Goal: Download file/media

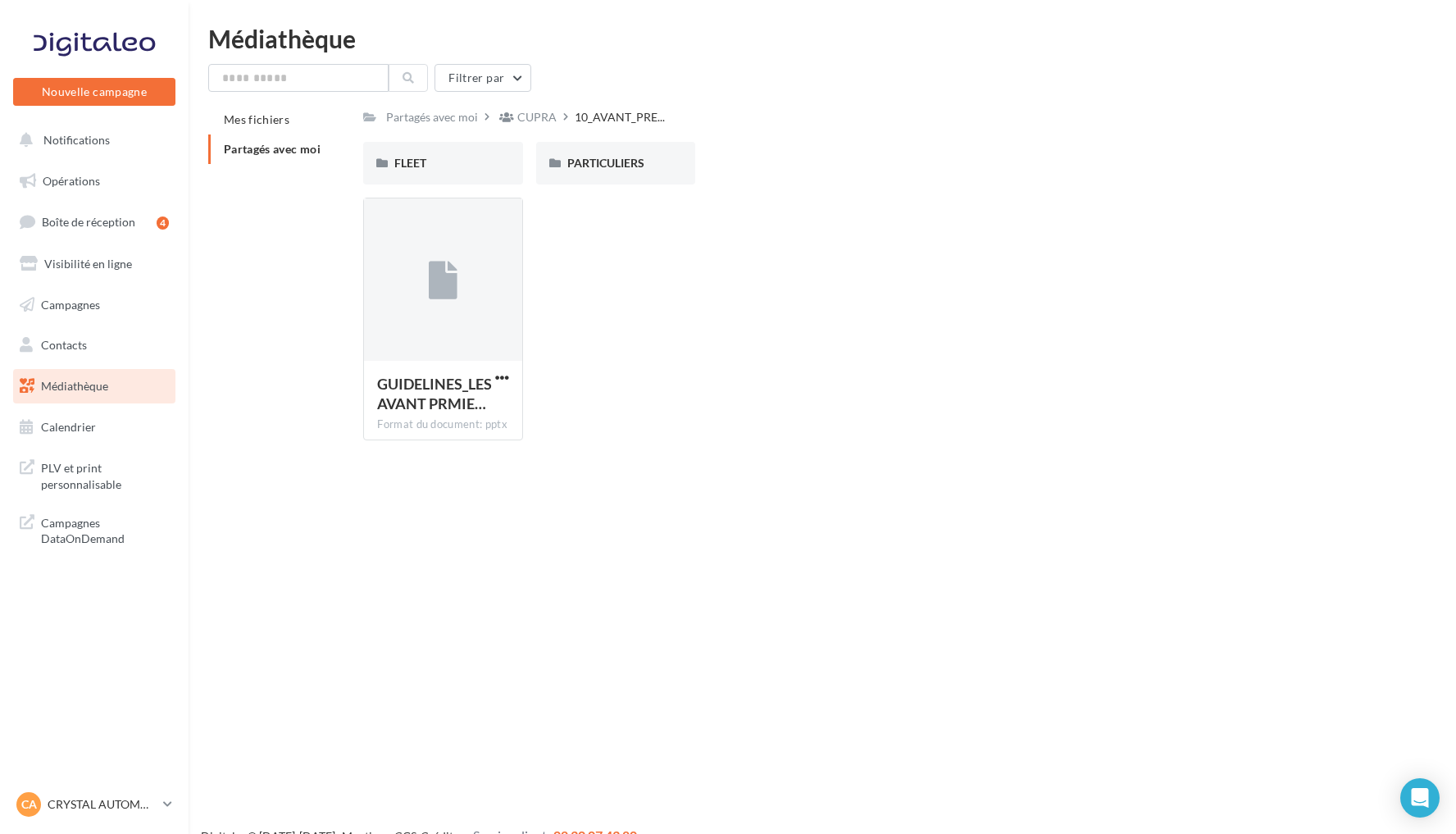
click at [123, 380] on link "Médiathèque" at bounding box center [94, 386] width 169 height 35
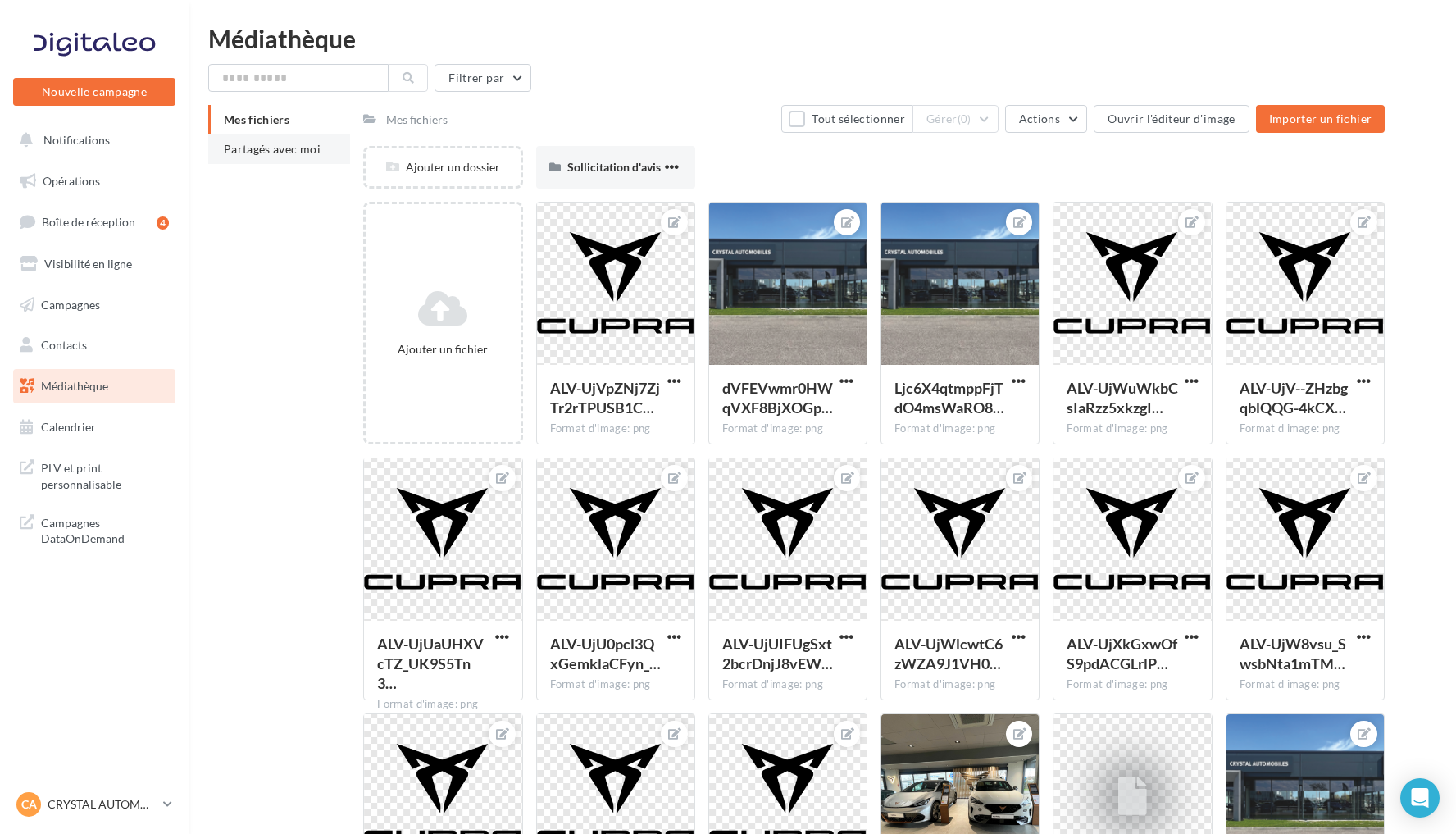
click at [300, 149] on span "Partagés avec moi" at bounding box center [272, 149] width 97 height 14
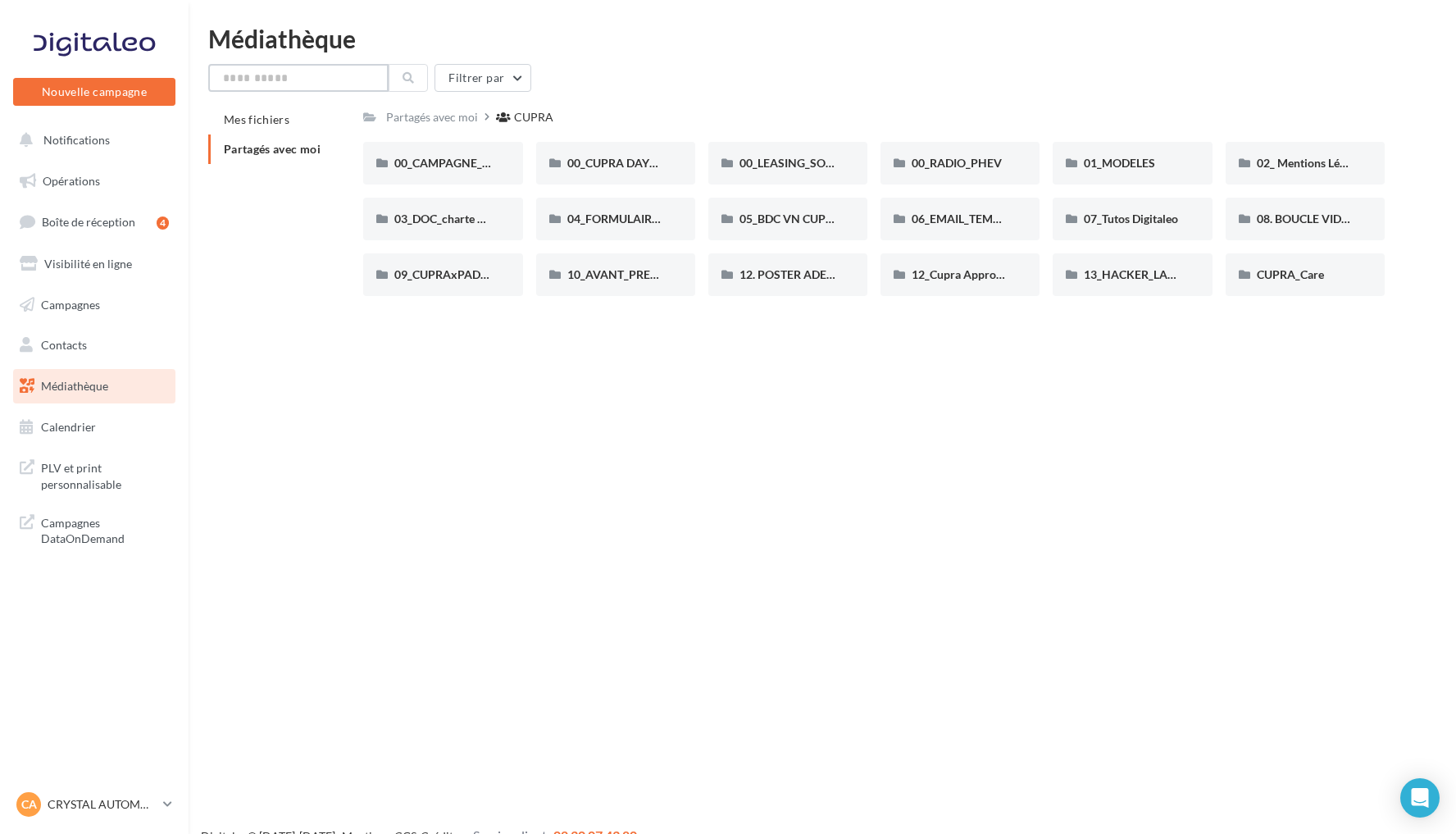
click at [300, 78] on input "text" at bounding box center [298, 78] width 180 height 28
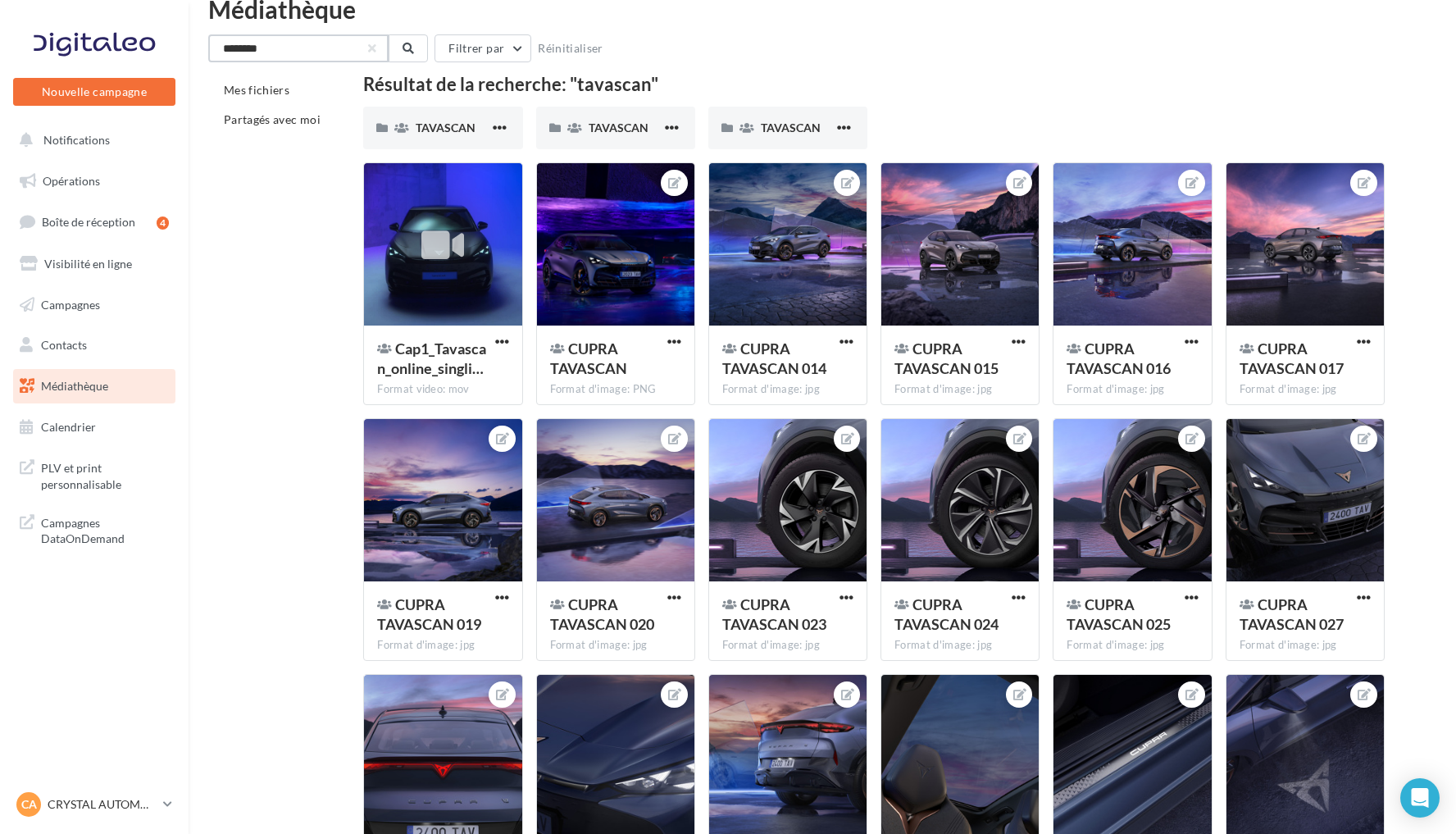
scroll to position [36, 0]
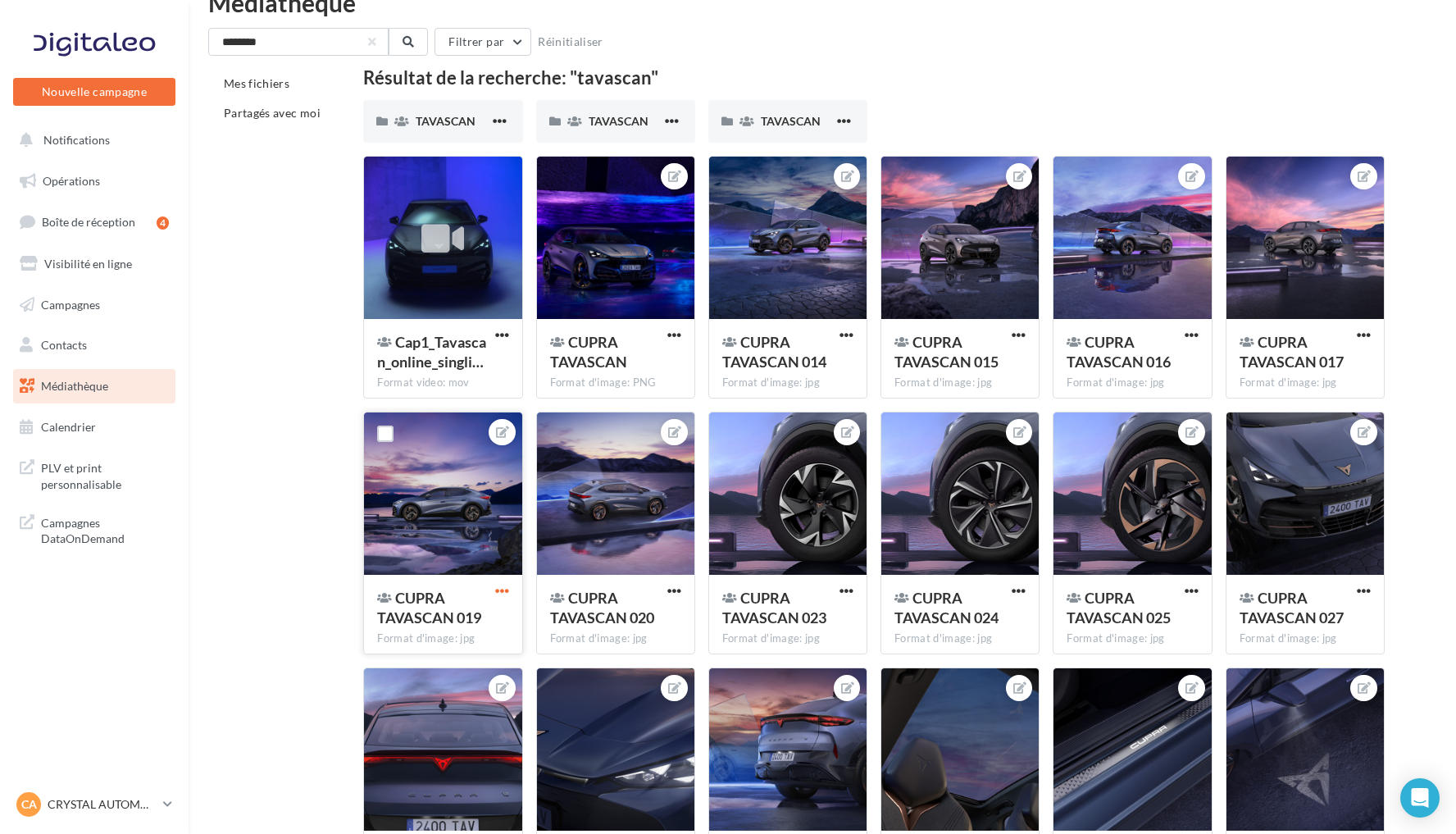
click at [504, 595] on span "button" at bounding box center [502, 591] width 14 height 14
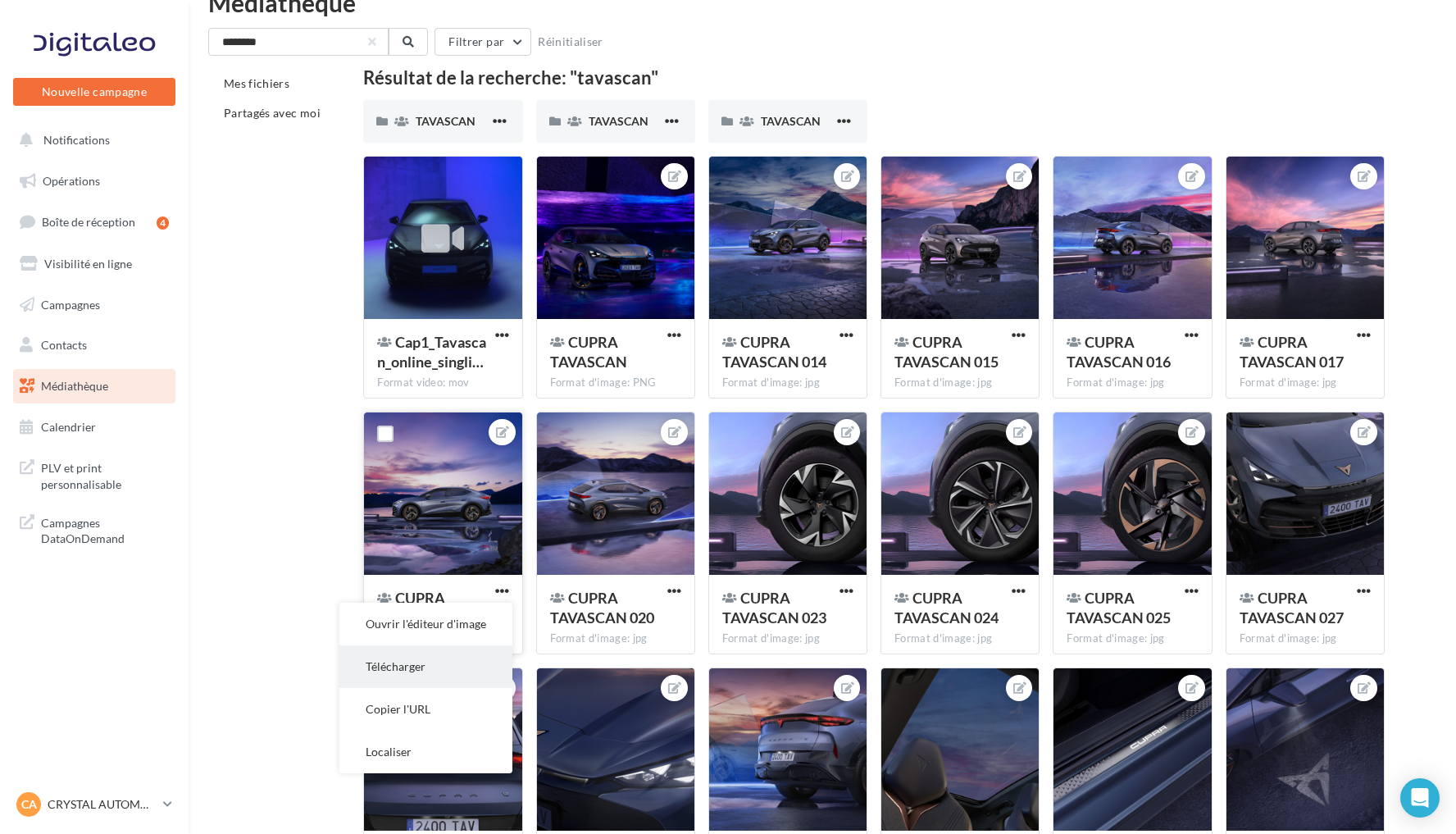
click at [448, 659] on button "Télécharger" at bounding box center [426, 667] width 173 height 43
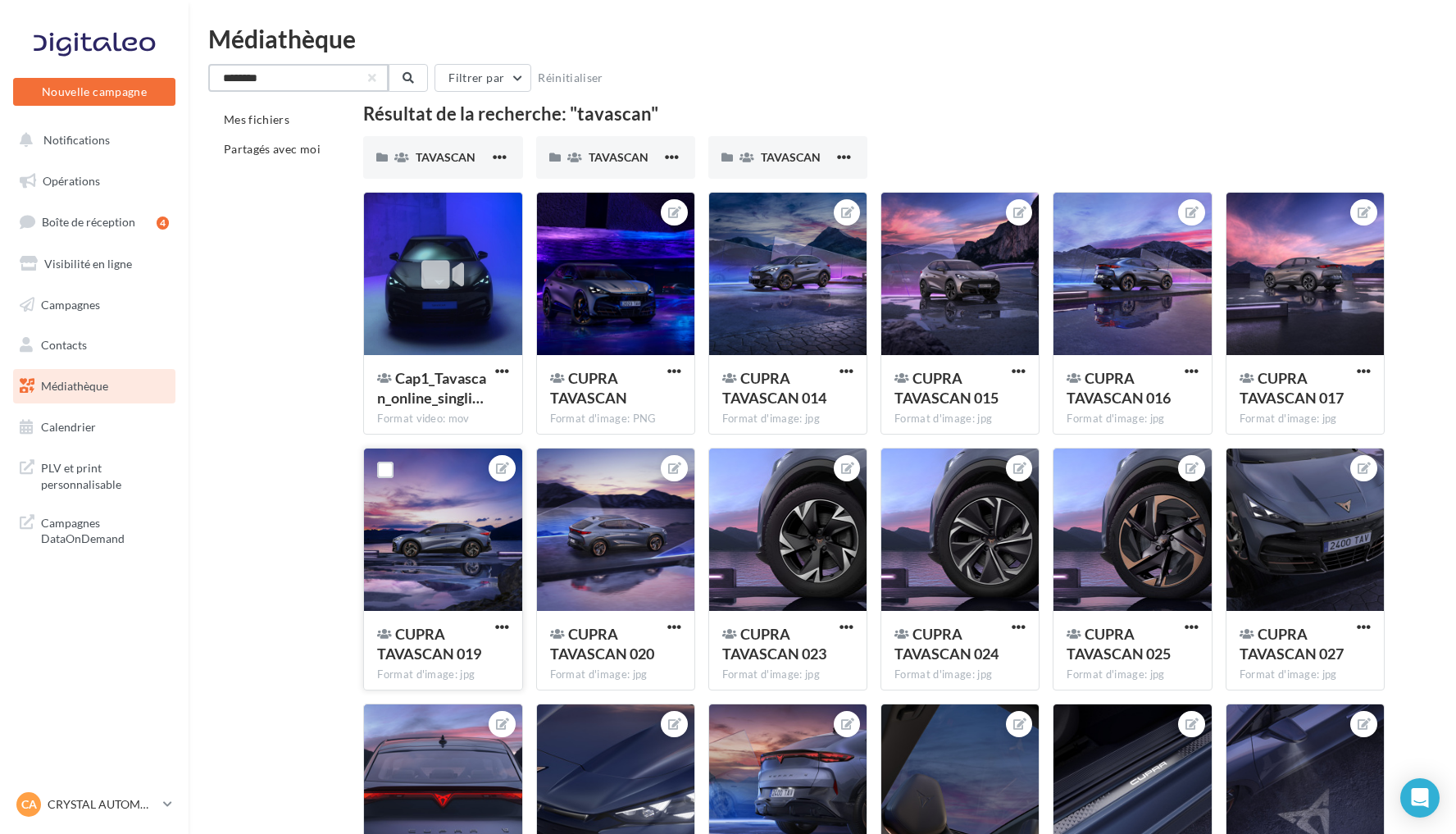
scroll to position [0, 0]
drag, startPoint x: 313, startPoint y: 78, endPoint x: 226, endPoint y: 69, distance: 87.5
click at [226, 70] on input "********" at bounding box center [298, 78] width 180 height 28
type input "*"
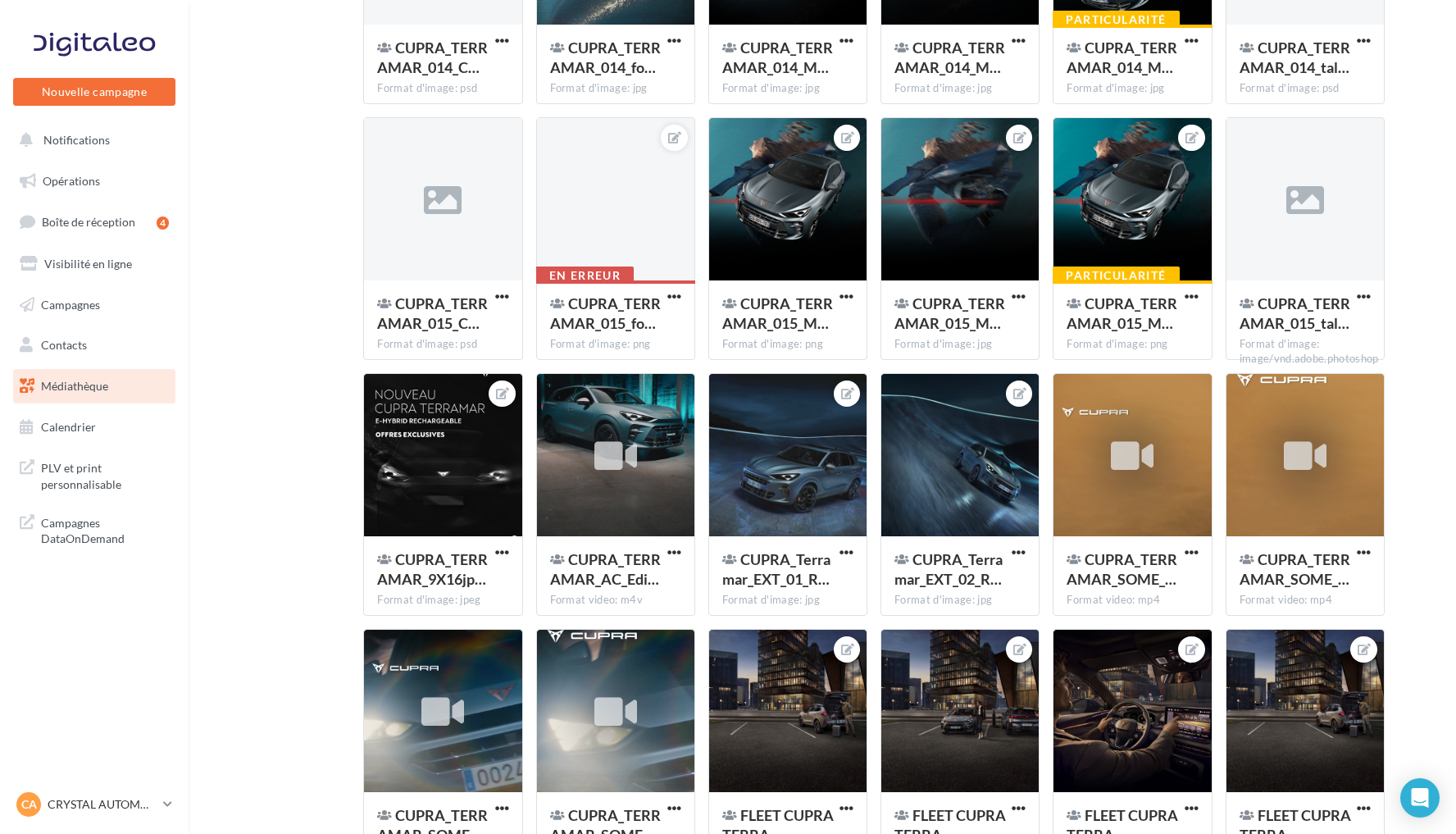
scroll to position [6300, 0]
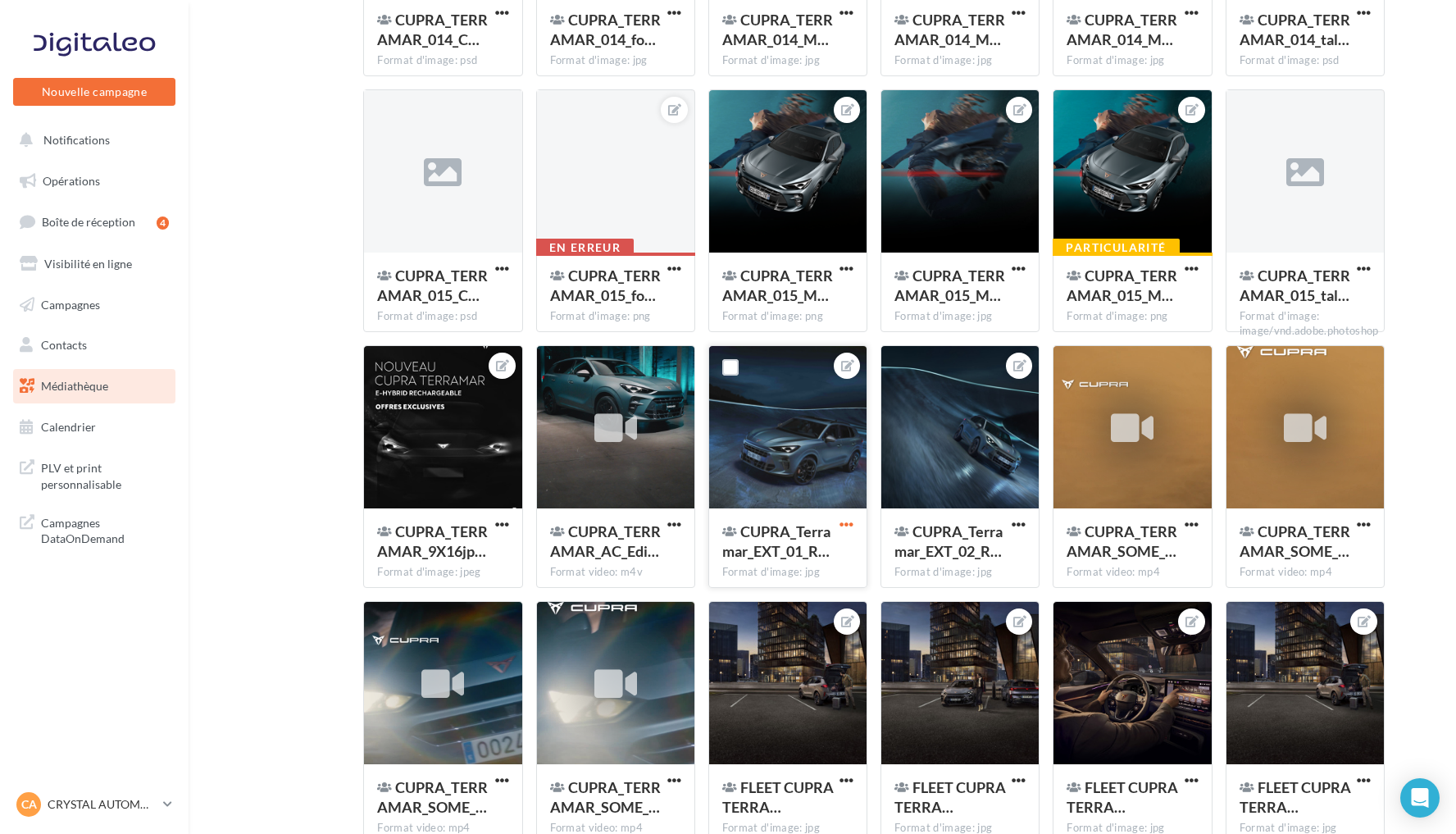
type input "*********"
click at [841, 530] on span "button" at bounding box center [847, 524] width 14 height 14
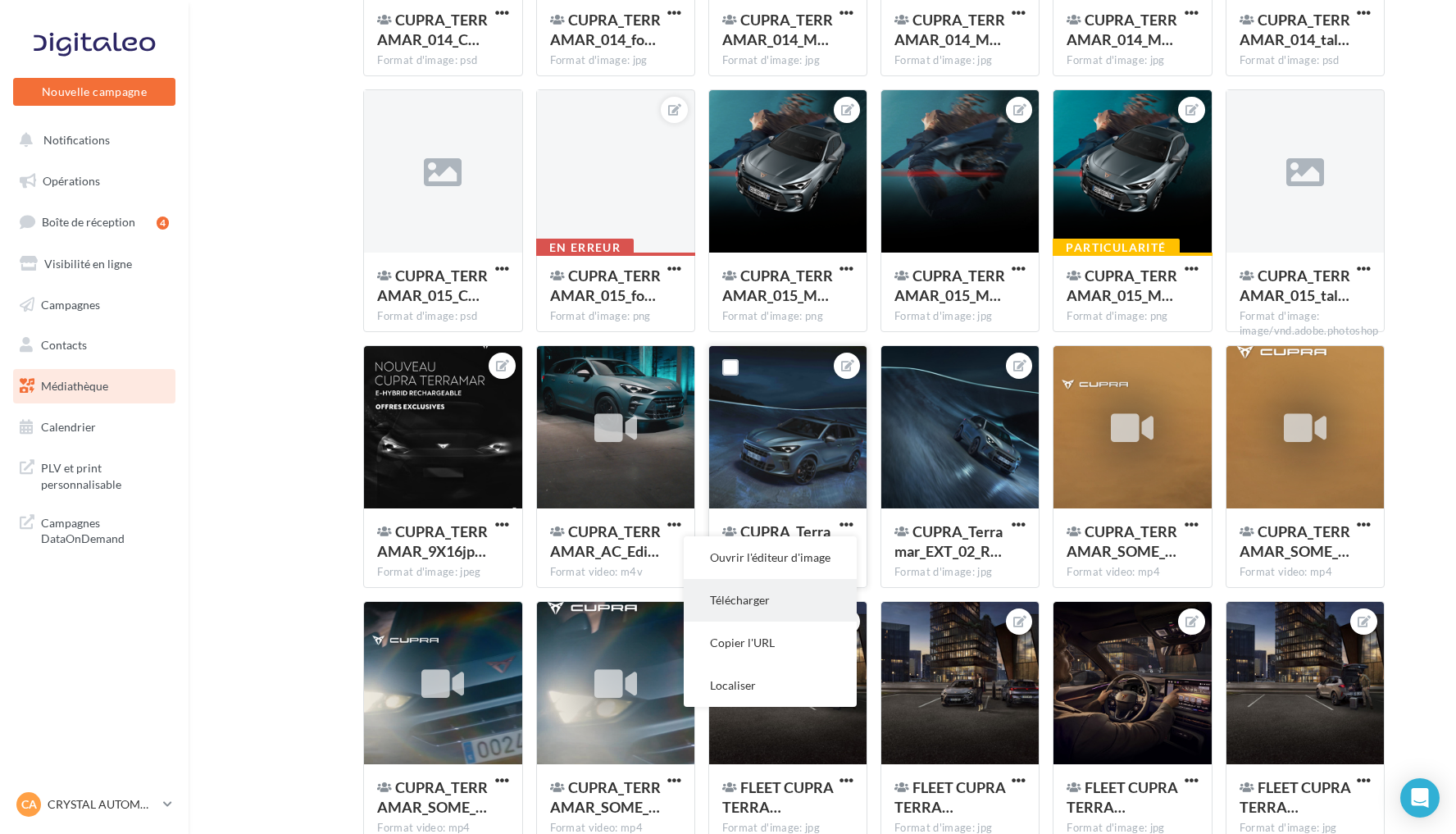
click at [797, 593] on button "Télécharger" at bounding box center [771, 600] width 173 height 43
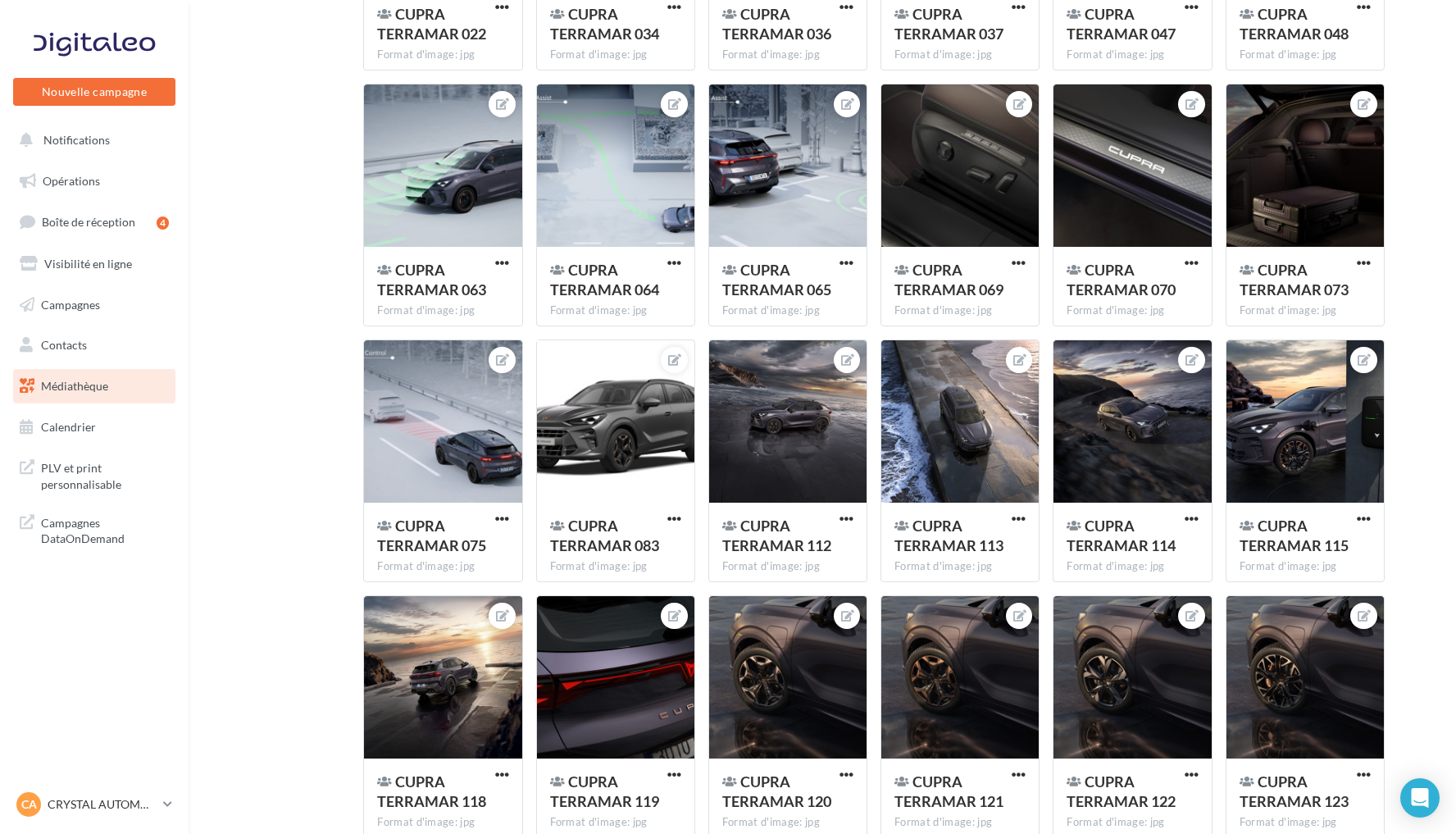
scroll to position [1961, 0]
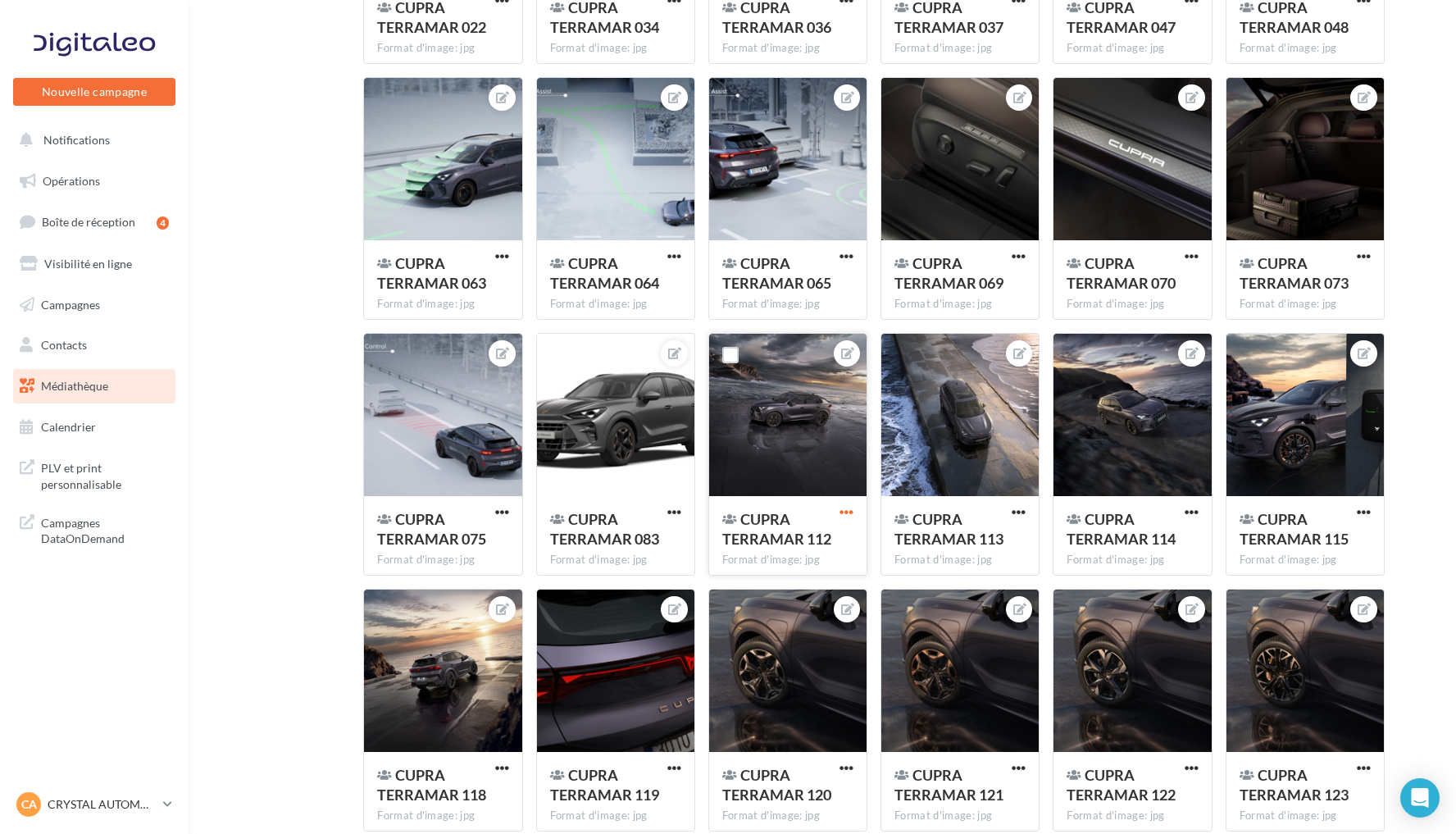
click at [842, 512] on span "button" at bounding box center [847, 512] width 14 height 14
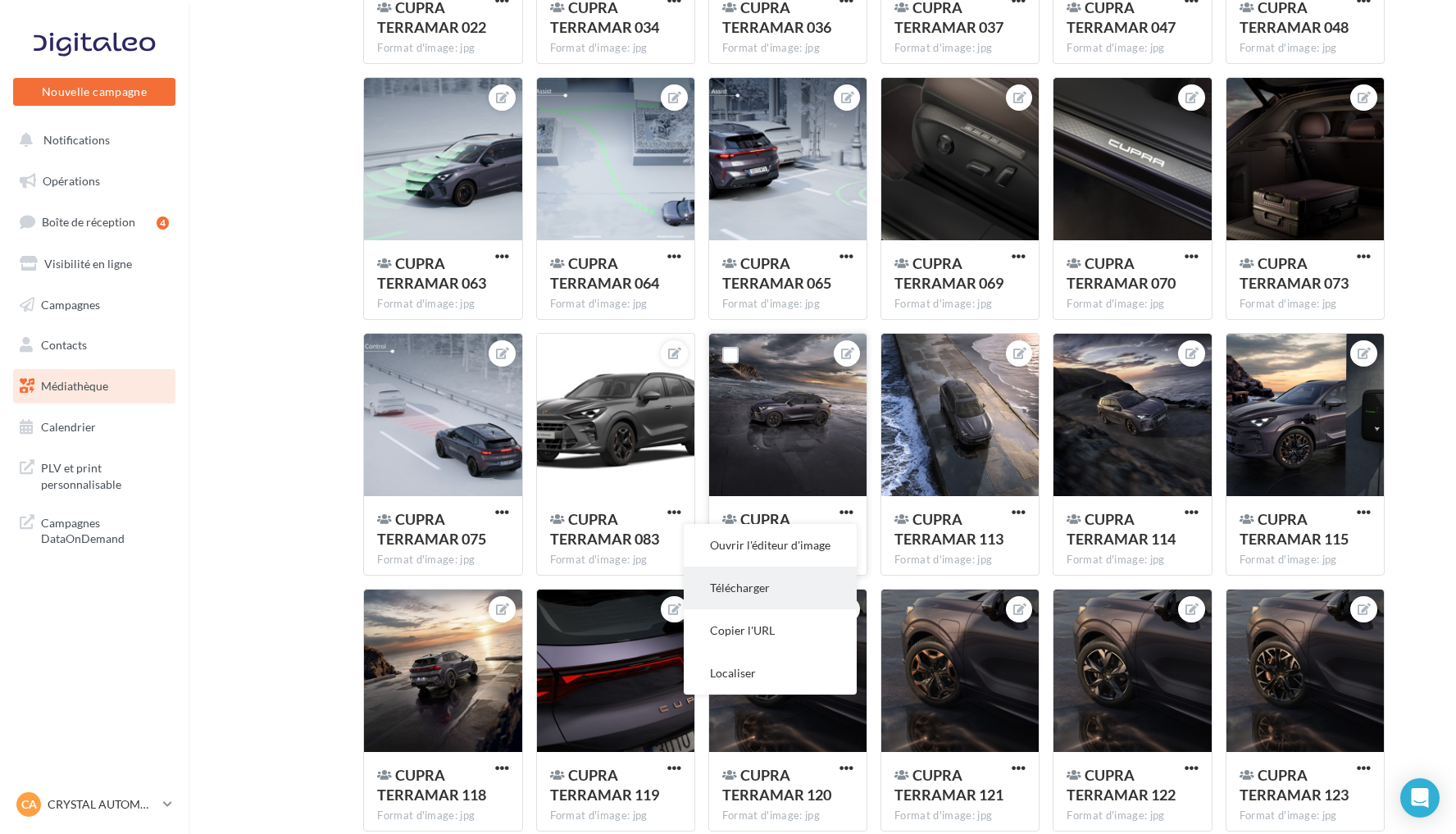
click at [772, 578] on button "Télécharger" at bounding box center [771, 587] width 173 height 43
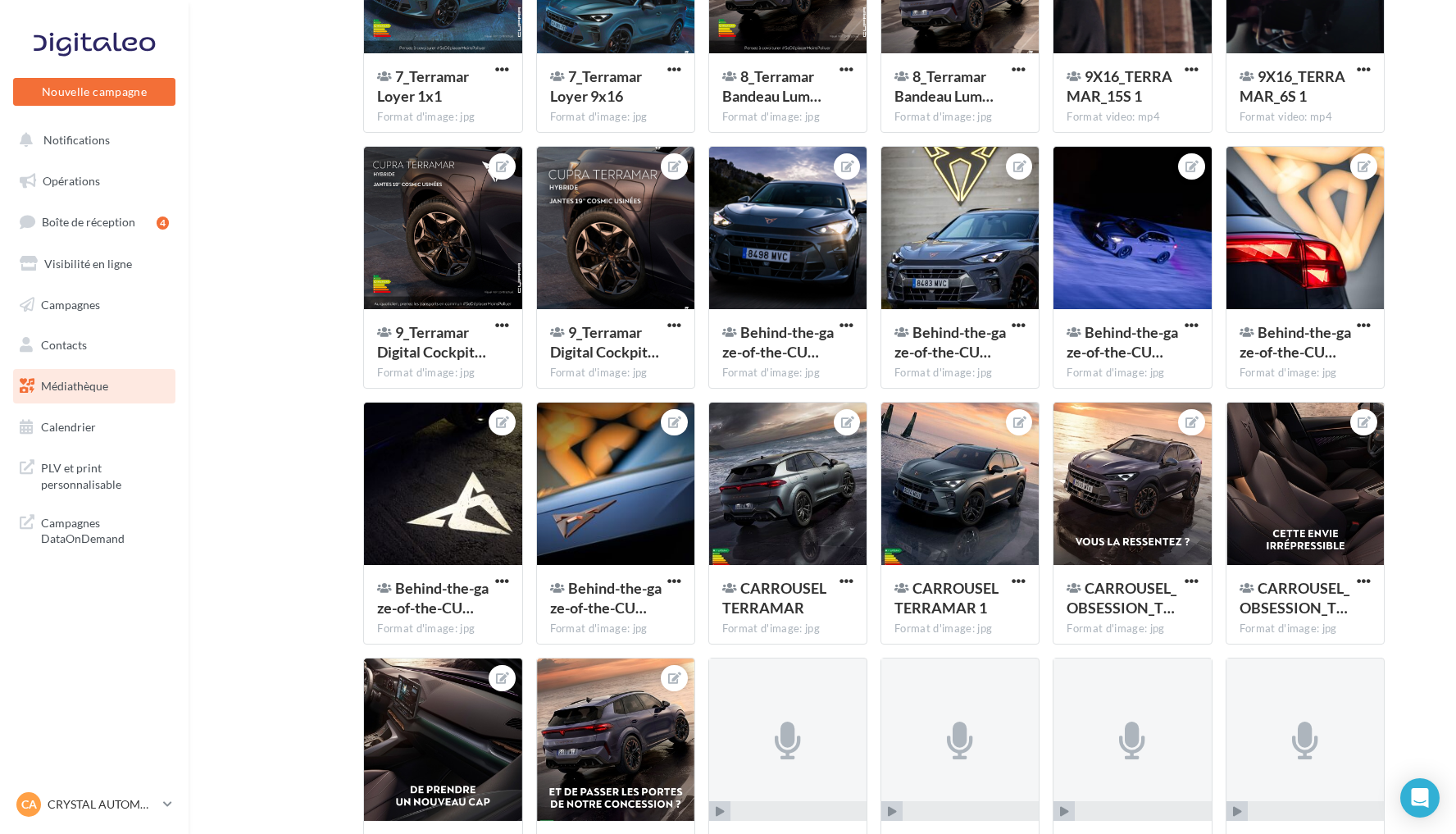
scroll to position [613, 0]
click at [1023, 587] on span "button" at bounding box center [1019, 581] width 14 height 14
click at [974, 651] on button "Télécharger" at bounding box center [942, 657] width 173 height 43
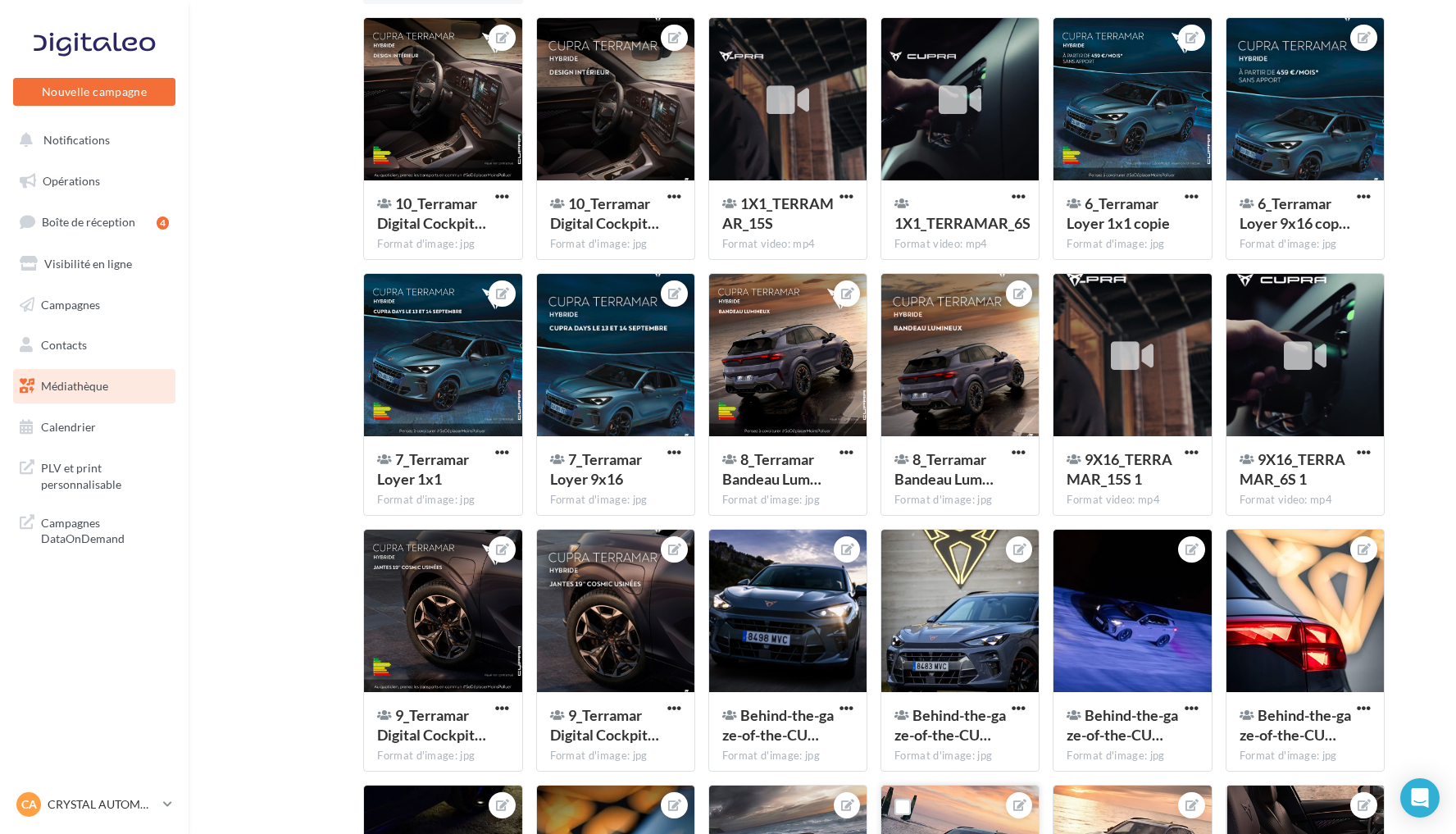
scroll to position [159, 0]
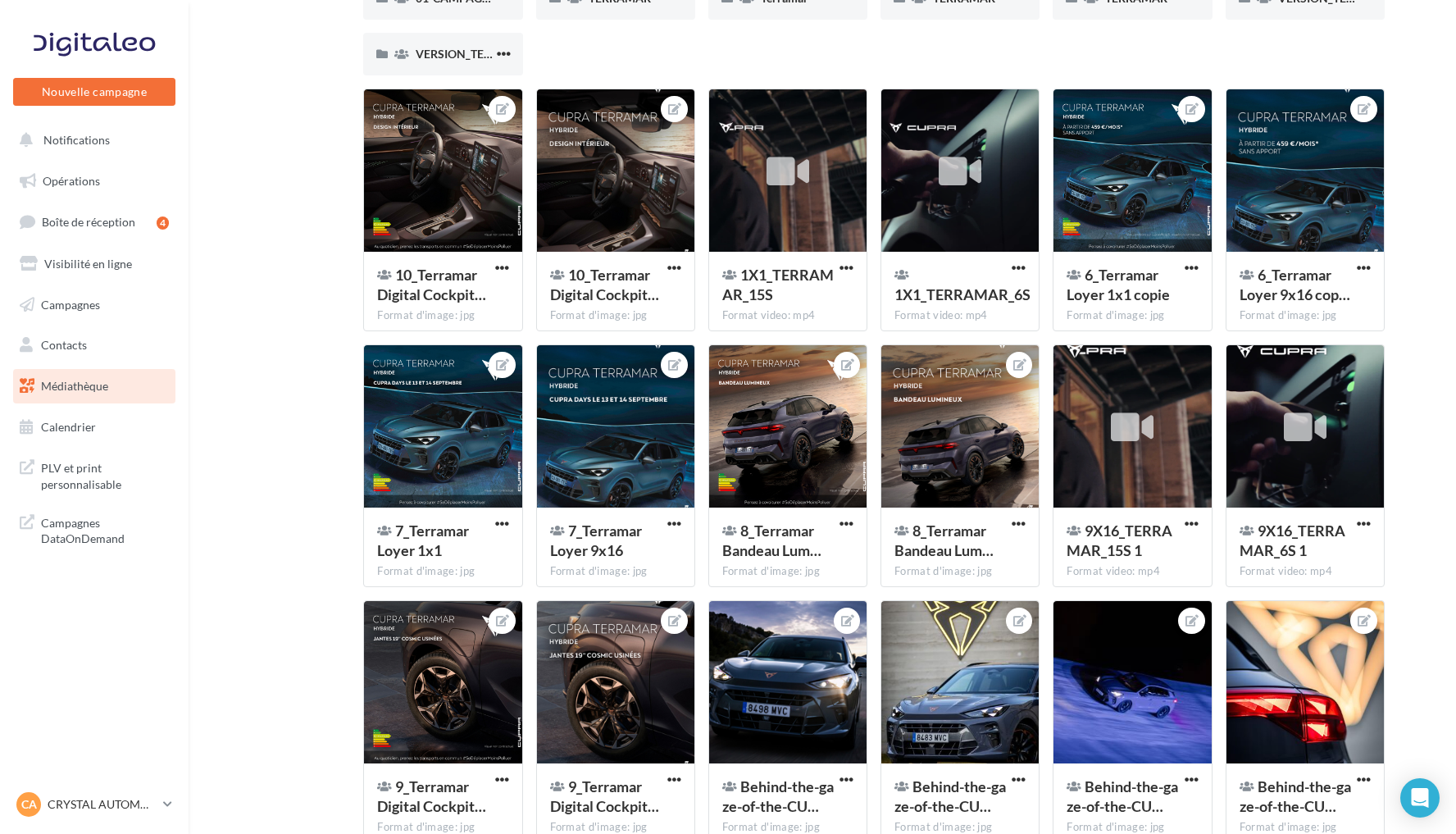
click at [112, 781] on nav "Nouvelle campagne Nouvelle campagne Notifications Opérations Boîte de réception…" at bounding box center [94, 417] width 188 height 834
click at [93, 798] on p "CRYSTAL AUTOMOBILES" at bounding box center [102, 804] width 109 height 17
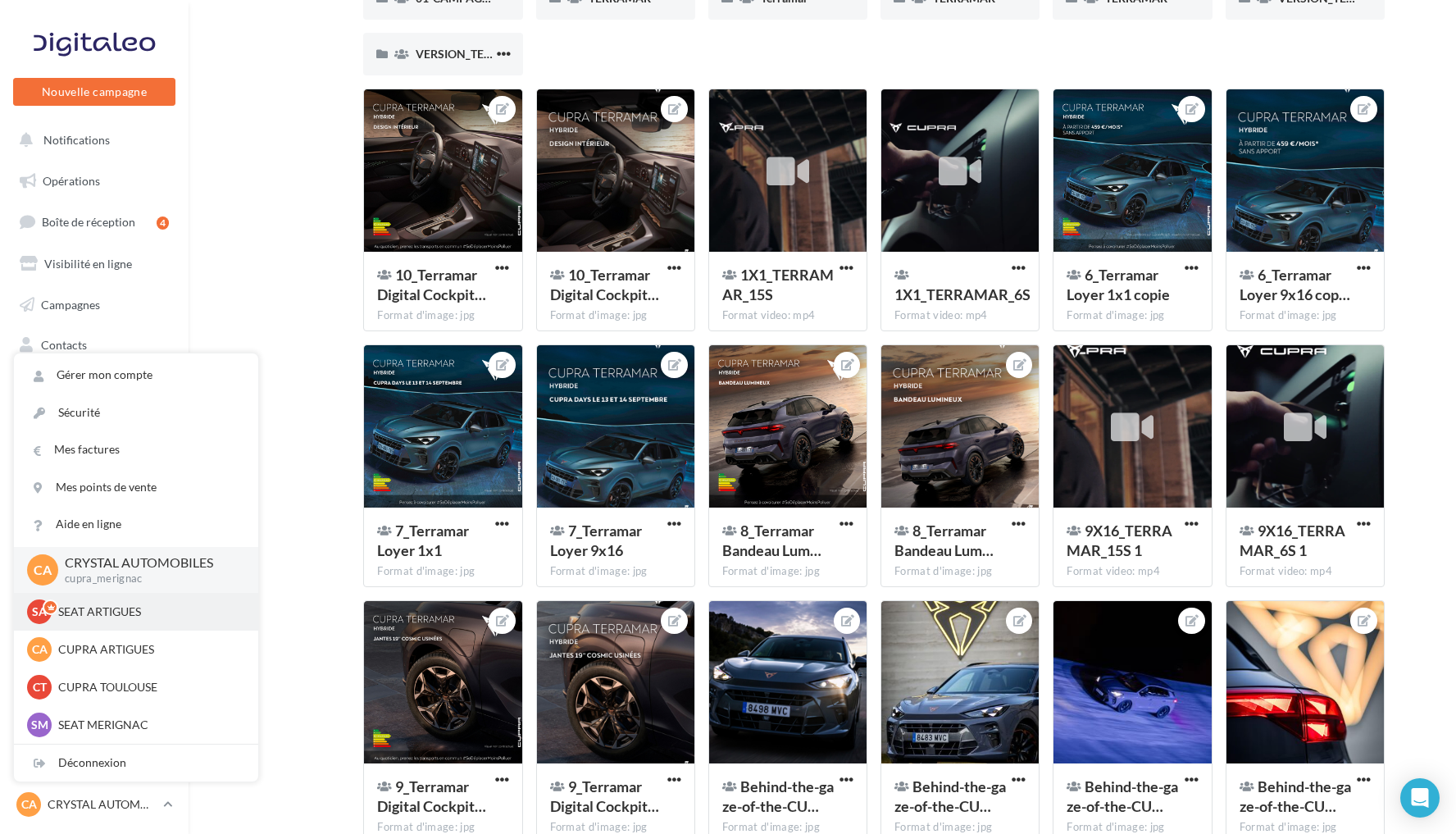
click at [138, 612] on p "SEAT ARTIGUES" at bounding box center [149, 611] width 180 height 17
